Goal: Task Accomplishment & Management: Complete application form

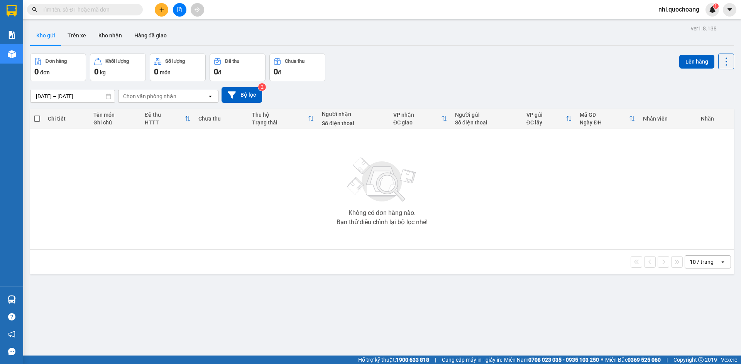
click at [70, 8] on input "text" at bounding box center [87, 9] width 91 height 8
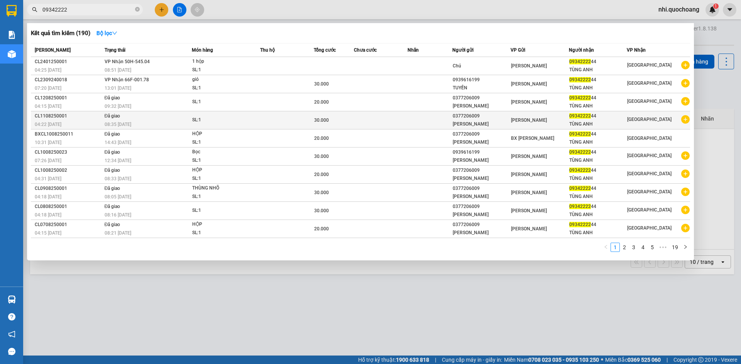
type input "09342222"
click at [435, 120] on td at bounding box center [429, 120] width 45 height 18
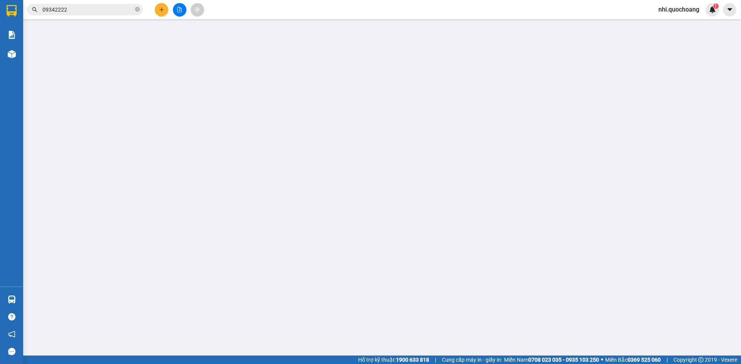
type input "0377206009"
type input "[PERSON_NAME]"
type input "0934222244"
type input "TÙNG ANH"
type input "30.000"
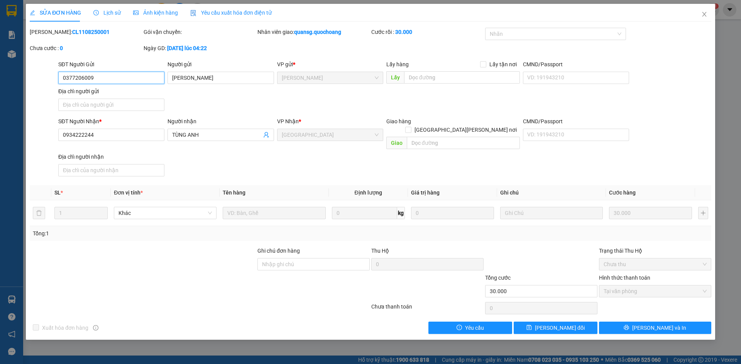
drag, startPoint x: 113, startPoint y: 78, endPoint x: 0, endPoint y: 88, distance: 113.5
click at [0, 88] on div "SỬA ĐƠN HÀNG Lịch sử [PERSON_NAME] hàng Yêu cầu xuất [PERSON_NAME] điện tử Tota…" at bounding box center [370, 182] width 741 height 364
click at [704, 15] on icon "close" at bounding box center [704, 14] width 4 height 5
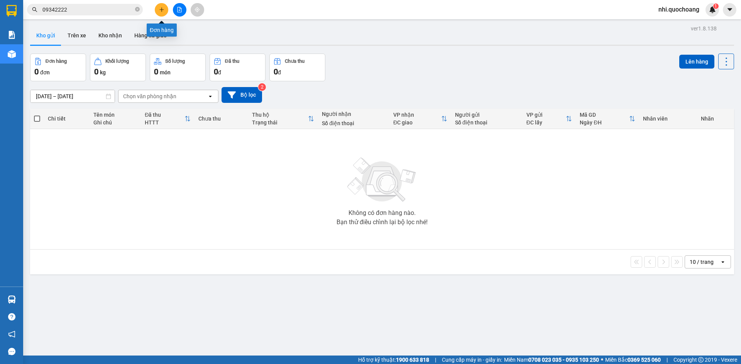
click at [162, 7] on button at bounding box center [161, 9] width 13 height 13
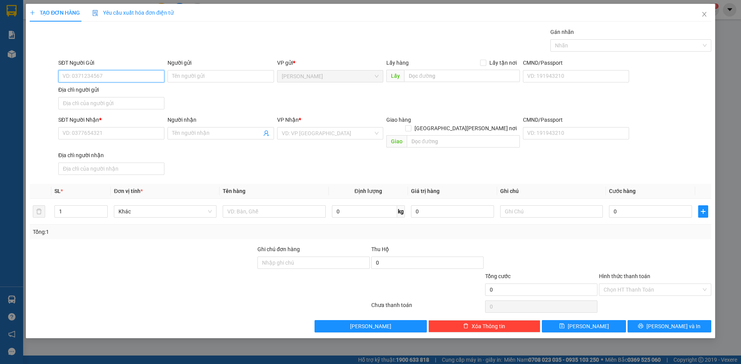
click at [92, 76] on input "SĐT Người Gửi" at bounding box center [111, 76] width 106 height 12
paste input "0377206009"
type input "0377206009"
click at [131, 89] on div "0377206009 - [PERSON_NAME]" at bounding box center [111, 92] width 97 height 8
type input "[PERSON_NAME]"
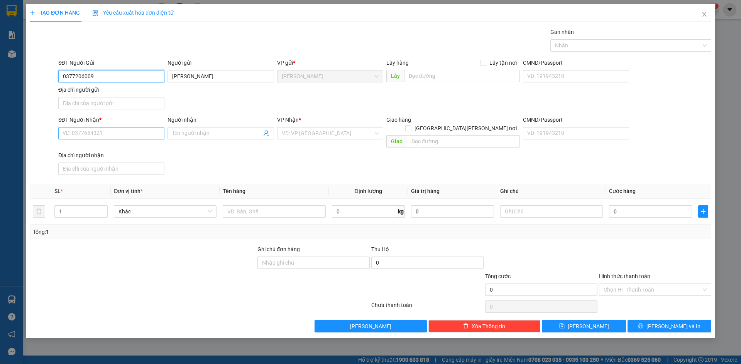
type input "0377206009"
click at [107, 133] on input "SĐT Người Nhận *" at bounding box center [111, 133] width 106 height 12
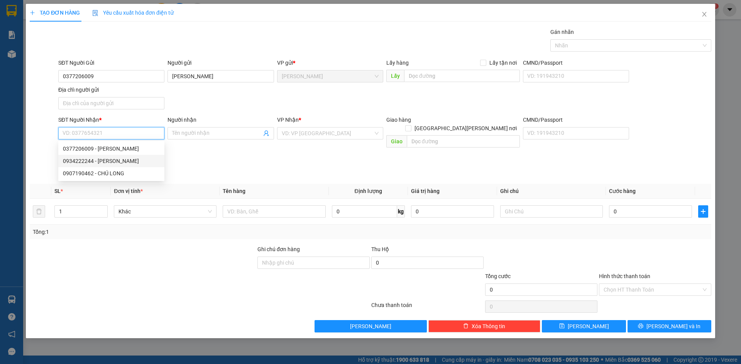
click at [106, 159] on div "0934222244 - [PERSON_NAME]" at bounding box center [111, 161] width 97 height 8
type input "0934222244"
type input "TÙNG ANH"
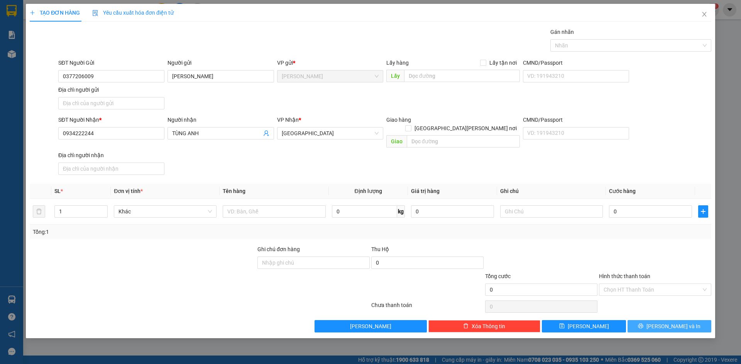
click at [660, 321] on button "[PERSON_NAME] và In" at bounding box center [669, 327] width 84 height 12
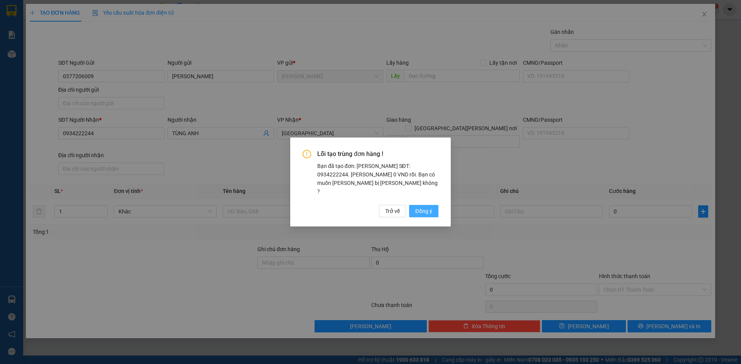
click at [427, 208] on span "Đồng ý" at bounding box center [423, 211] width 17 height 8
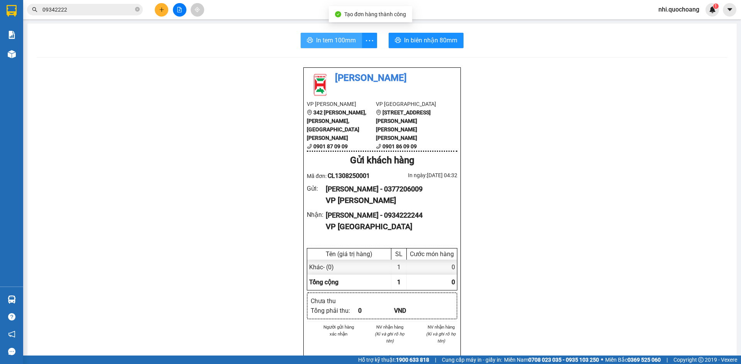
click at [335, 39] on span "In tem 100mm" at bounding box center [336, 40] width 40 height 10
